Goal: Navigation & Orientation: Find specific page/section

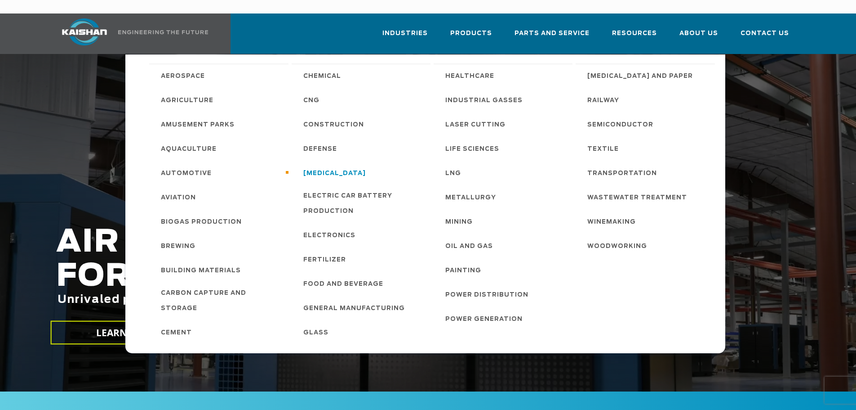
click at [328, 166] on span "[MEDICAL_DATA]" at bounding box center [334, 173] width 62 height 15
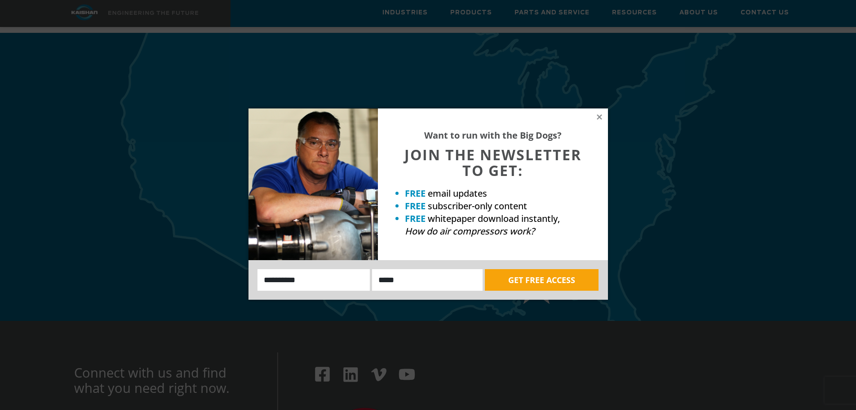
scroll to position [2698, 0]
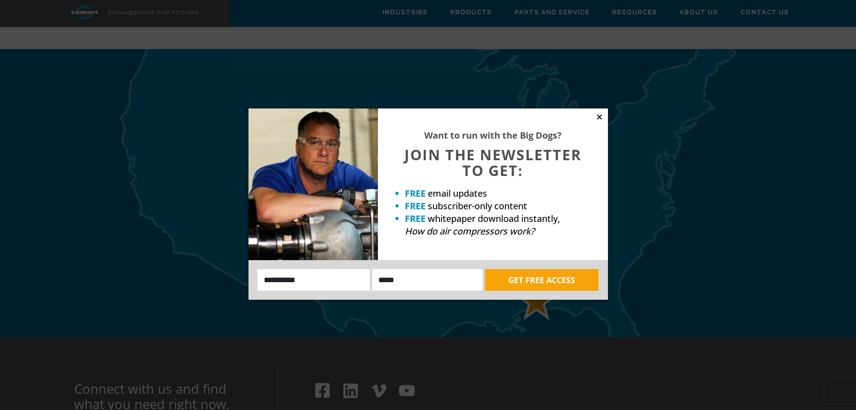
click at [598, 114] on icon at bounding box center [600, 117] width 8 height 8
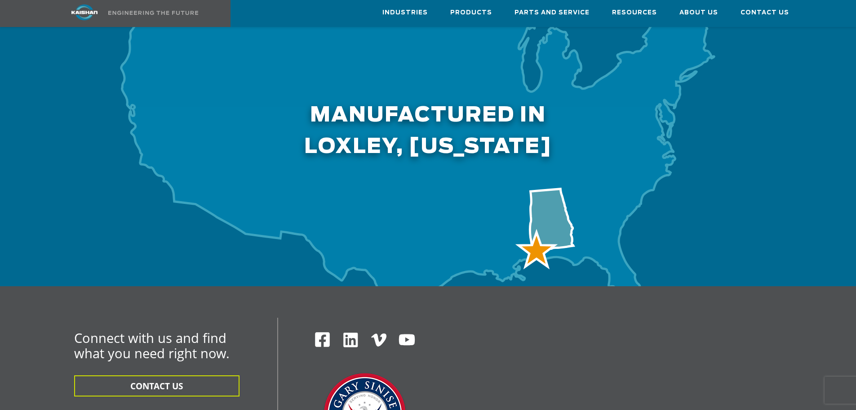
scroll to position [2922, 0]
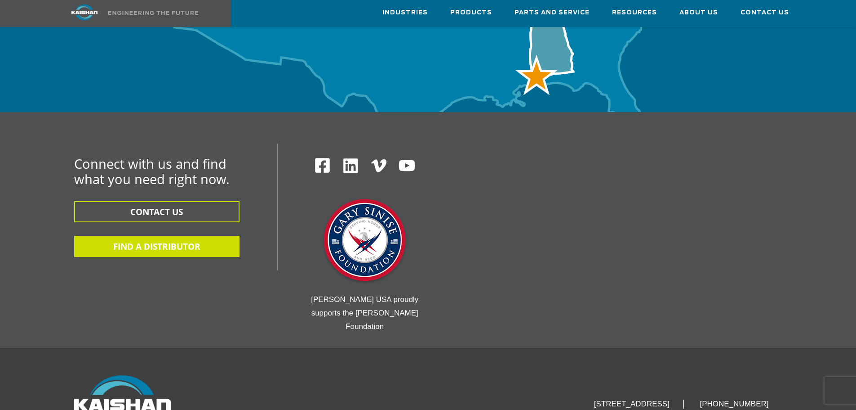
click at [195, 236] on button "FIND A DISTRIBUTOR" at bounding box center [156, 246] width 165 height 21
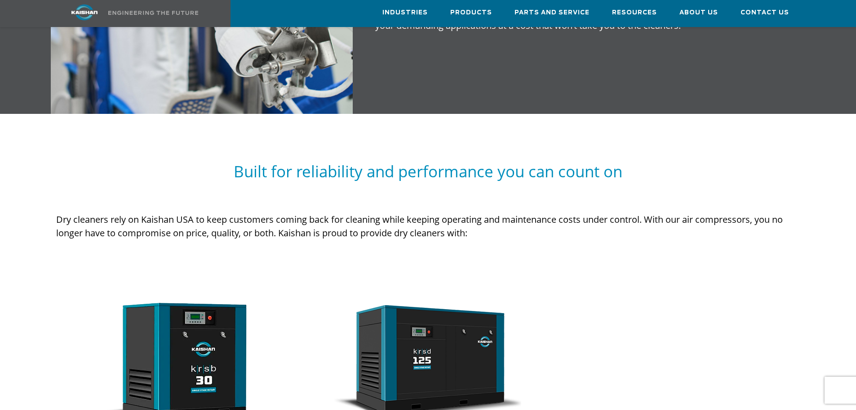
scroll to position [854, 0]
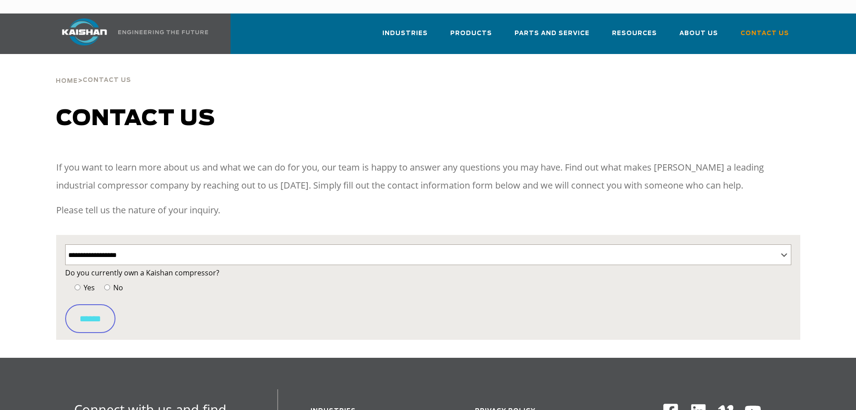
select select "**********"
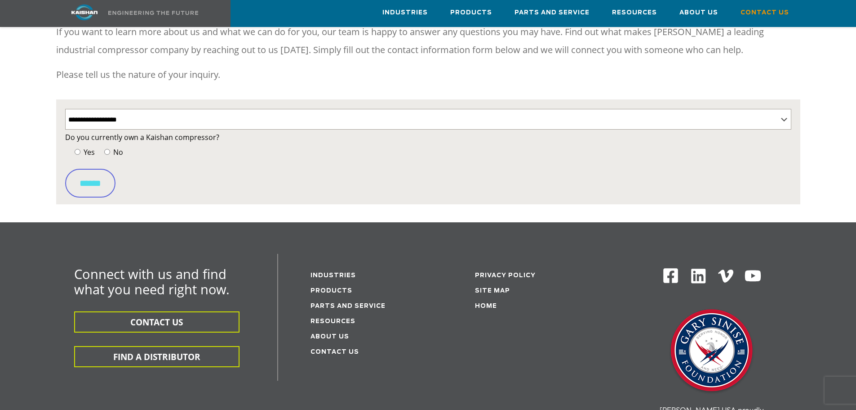
scroll to position [135, 0]
click at [491, 288] on link "Site Map" at bounding box center [492, 291] width 35 height 6
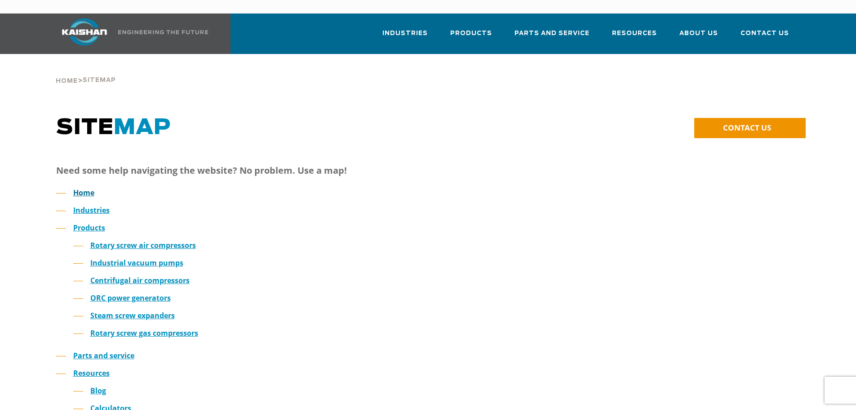
click at [77, 187] on link "Home" at bounding box center [83, 192] width 21 height 10
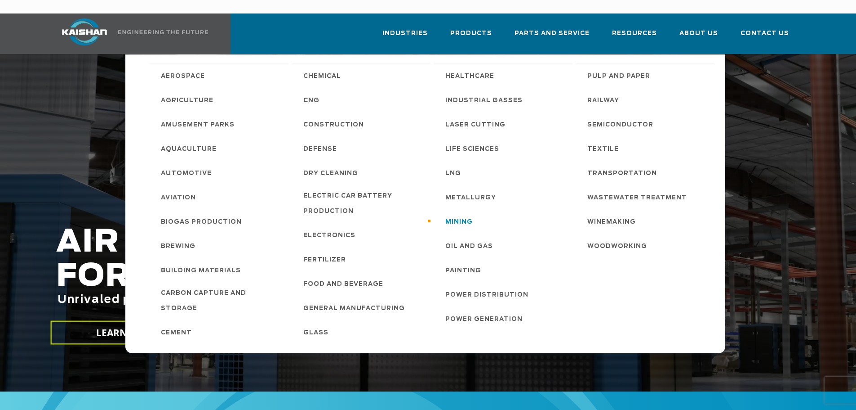
click at [459, 214] on span "Mining" at bounding box center [459, 221] width 27 height 15
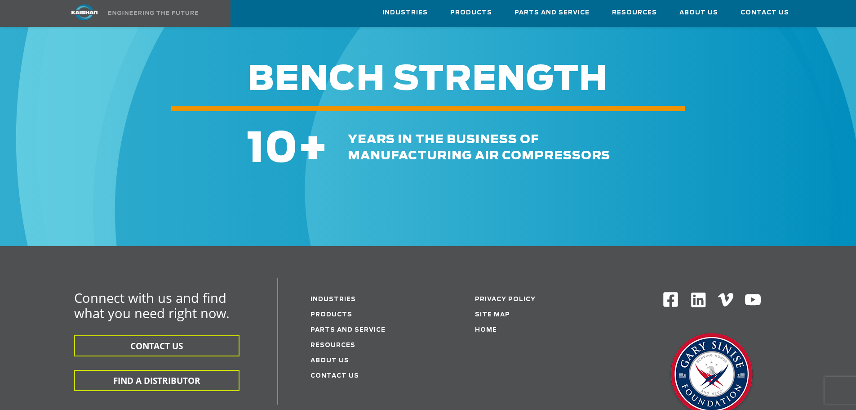
scroll to position [1304, 0]
